Goal: Information Seeking & Learning: Learn about a topic

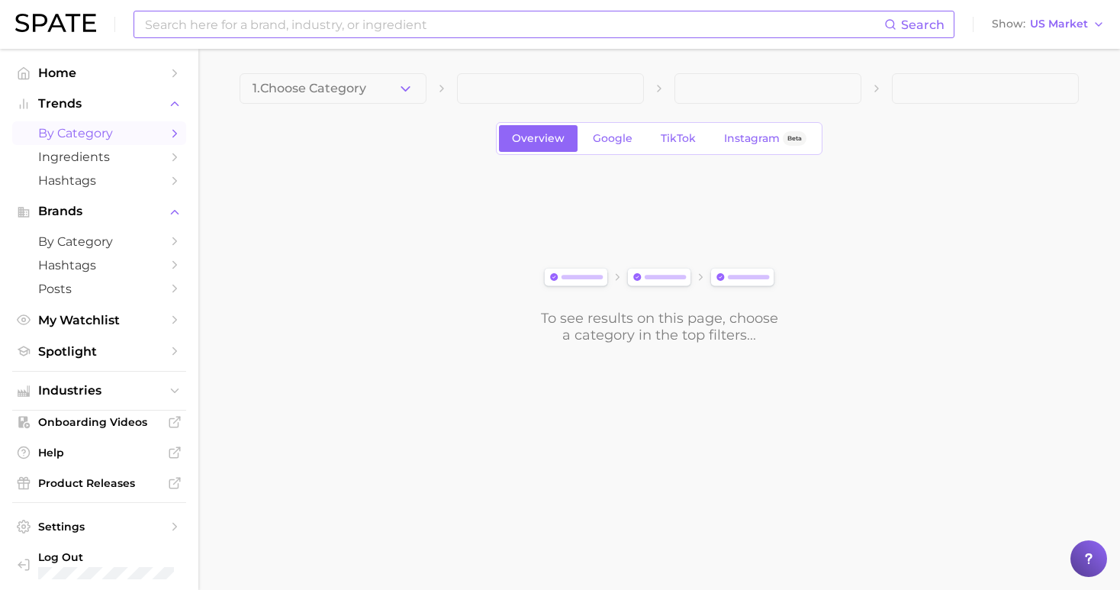
click at [502, 24] on input at bounding box center [513, 24] width 741 height 26
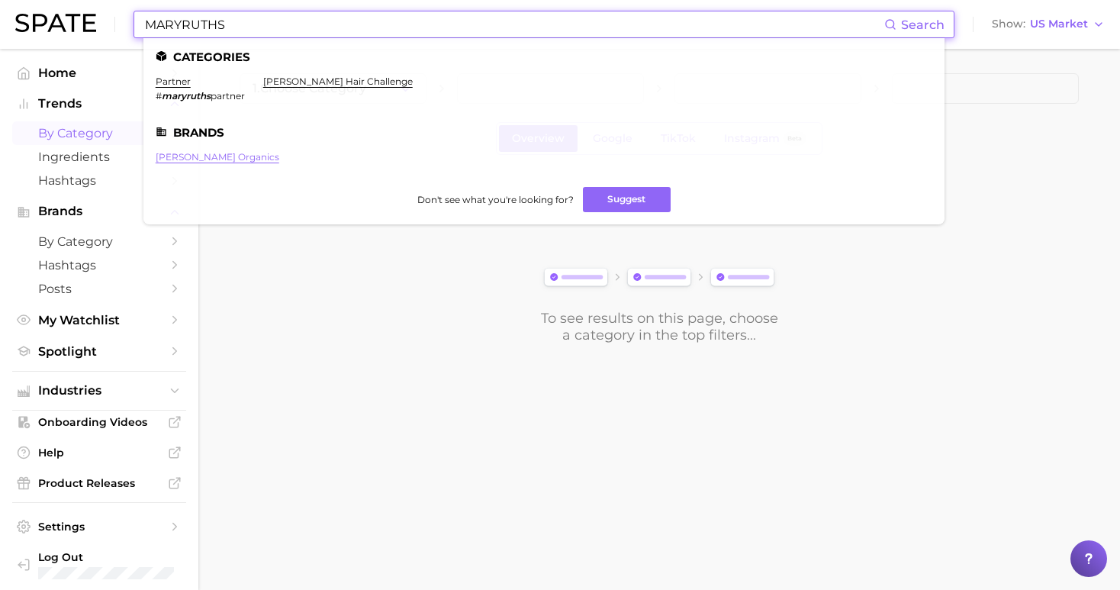
type input "MARYRUTHS"
click at [188, 152] on link "[PERSON_NAME] organics" at bounding box center [218, 156] width 124 height 11
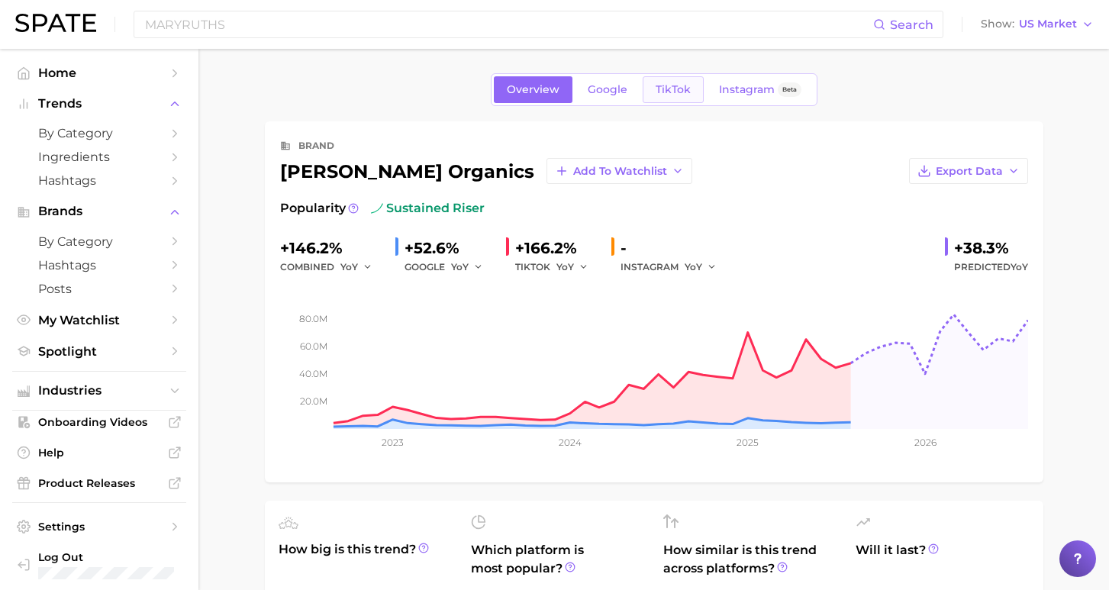
click at [680, 92] on span "TikTok" at bounding box center [673, 89] width 35 height 13
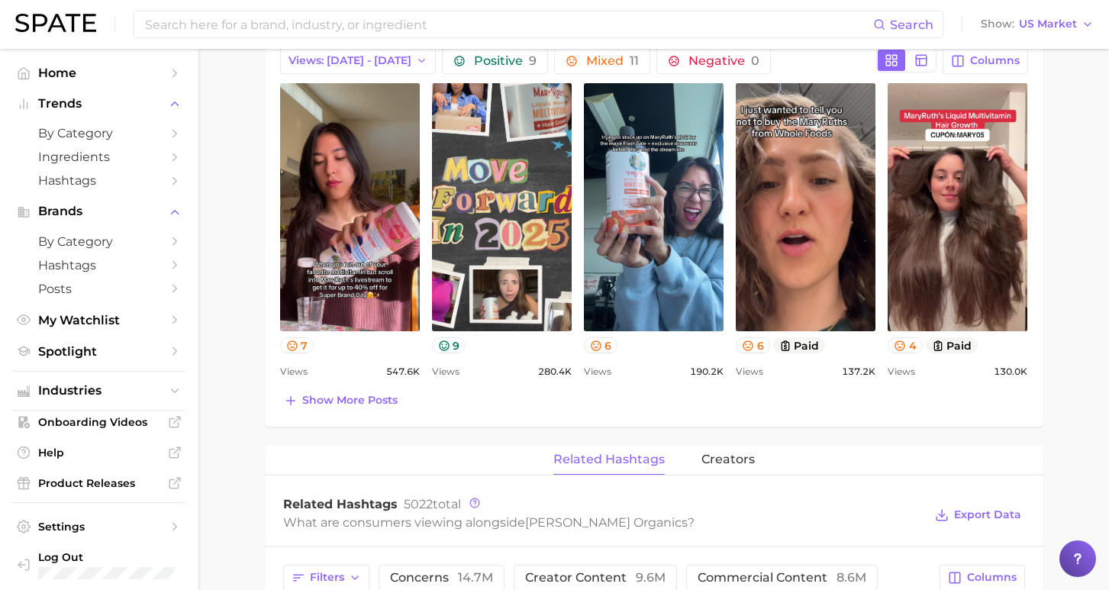
scroll to position [1038, 0]
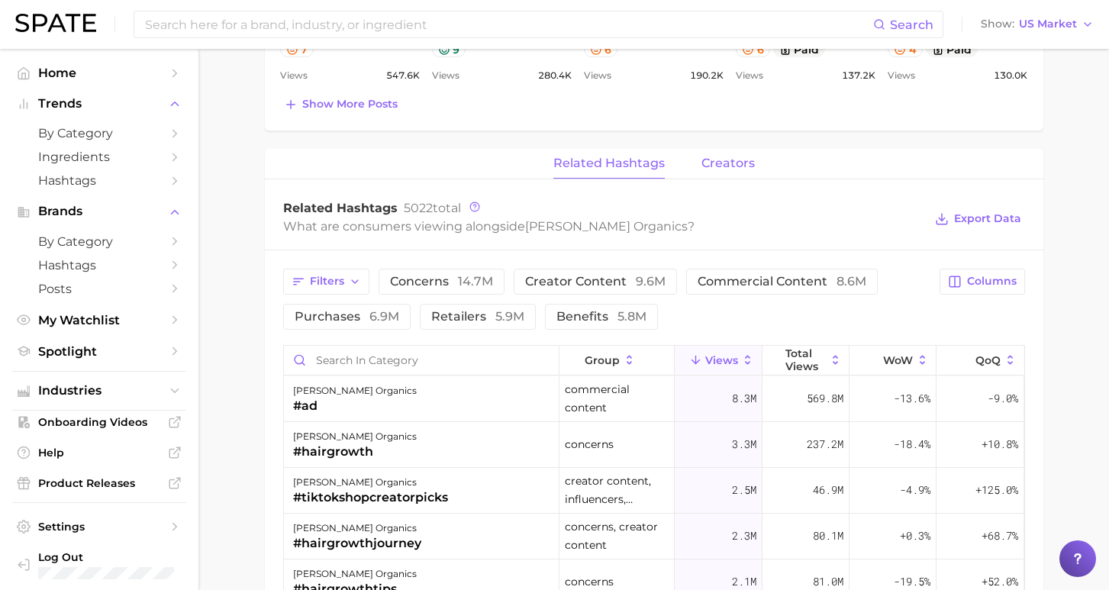
click at [721, 158] on span "creators" at bounding box center [727, 163] width 53 height 14
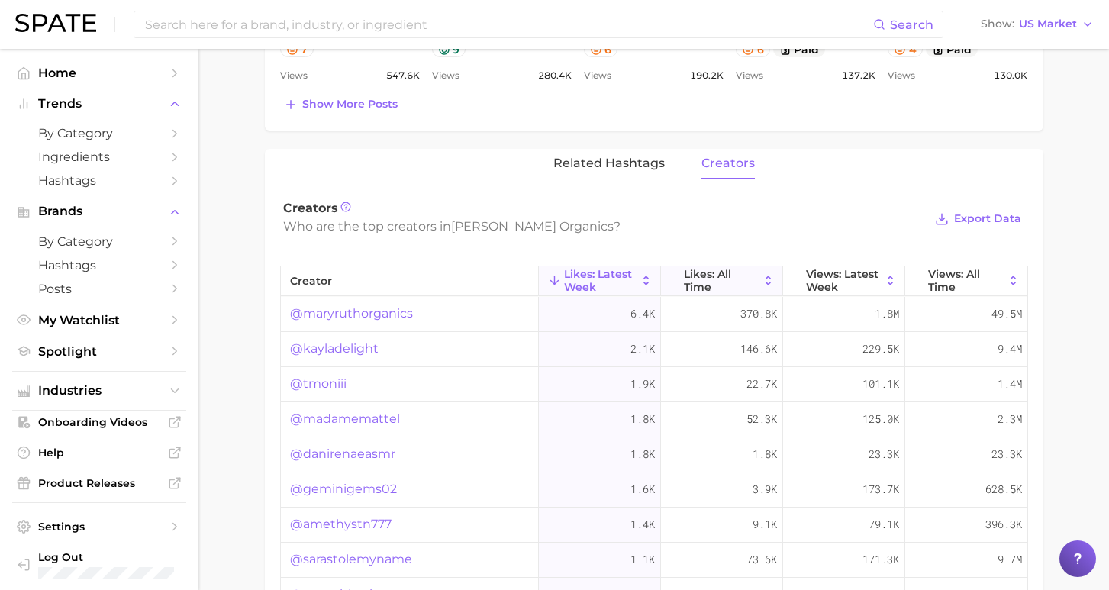
click at [694, 275] on span "Likes: All Time" at bounding box center [722, 280] width 76 height 24
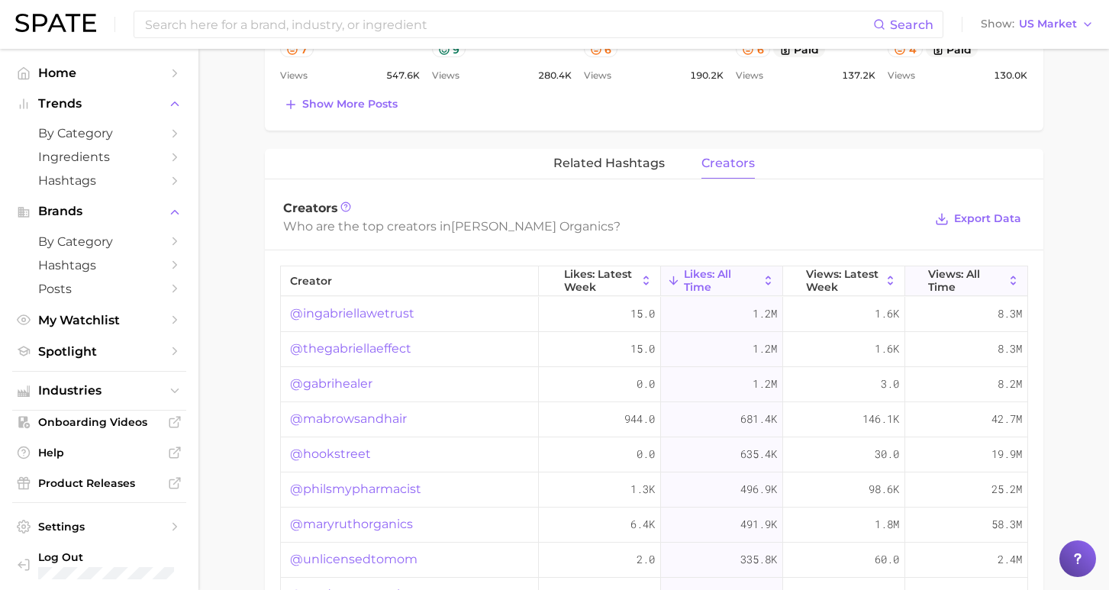
click at [947, 270] on span "Views: All Time" at bounding box center [966, 280] width 76 height 24
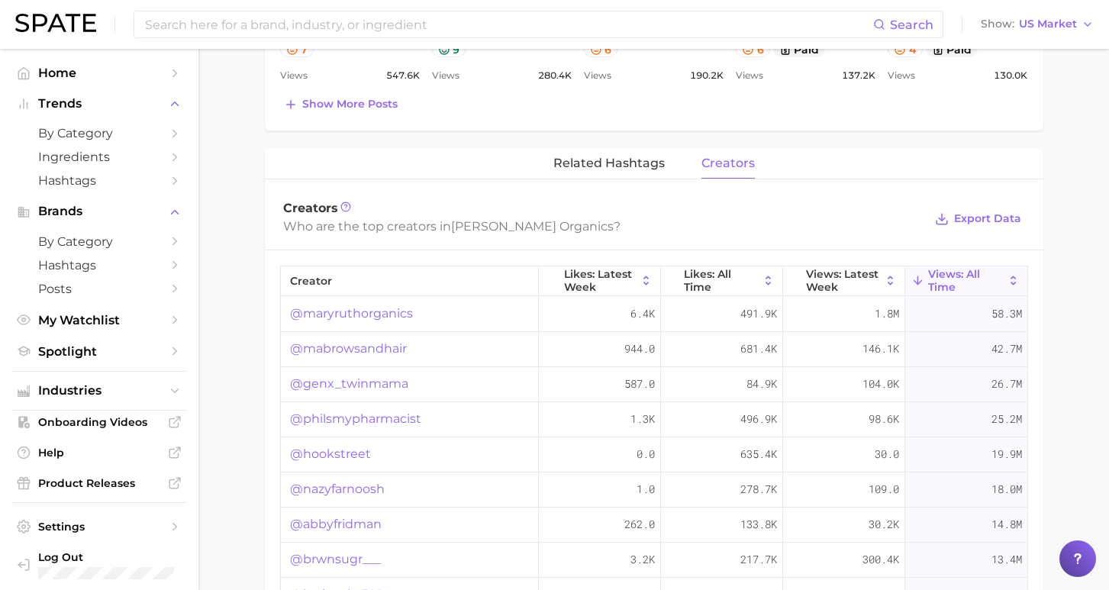
click at [351, 383] on link "@genx_twinmama" at bounding box center [349, 384] width 118 height 18
click at [352, 344] on link "@mabrowsandhair" at bounding box center [348, 349] width 117 height 18
click at [375, 386] on link "@genx_twinmama" at bounding box center [349, 384] width 118 height 18
click at [359, 420] on link "@philsmypharmacist" at bounding box center [355, 419] width 131 height 18
